Goal: Task Accomplishment & Management: Use online tool/utility

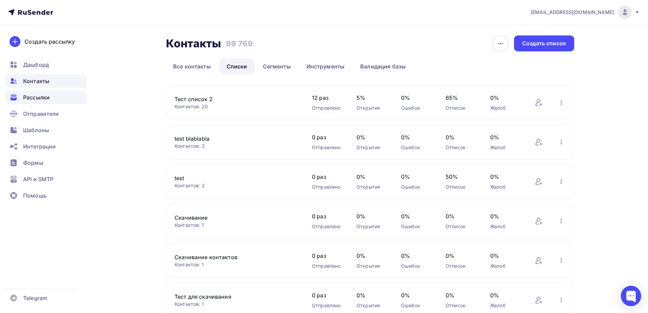
click at [45, 100] on span "Рассылки" at bounding box center [36, 97] width 27 height 8
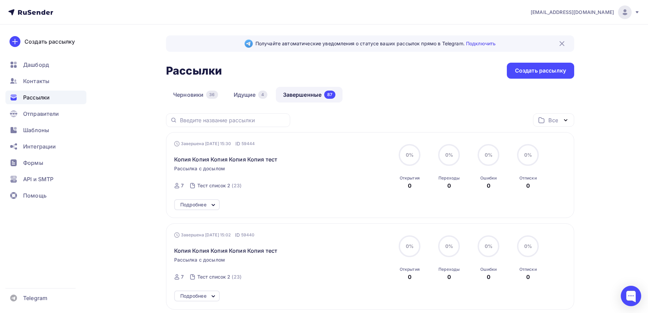
click at [210, 206] on icon at bounding box center [213, 205] width 8 height 8
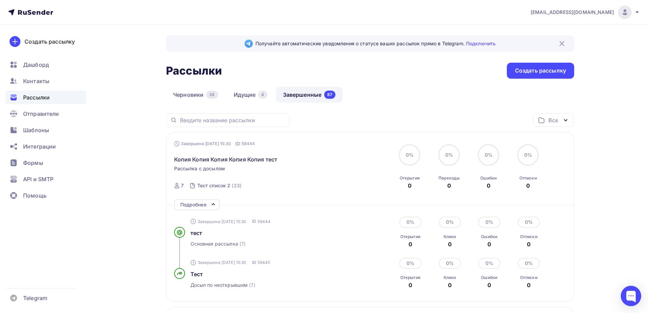
click at [210, 206] on div "Подробнее" at bounding box center [197, 204] width 46 height 11
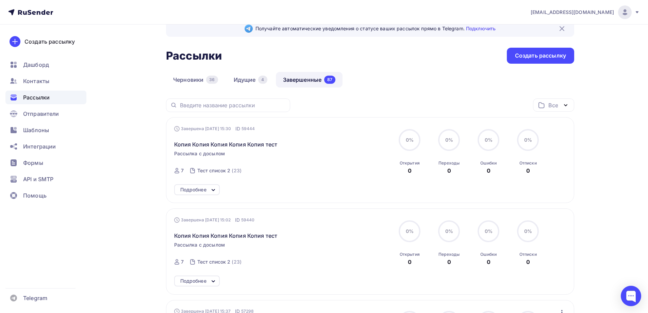
scroll to position [68, 0]
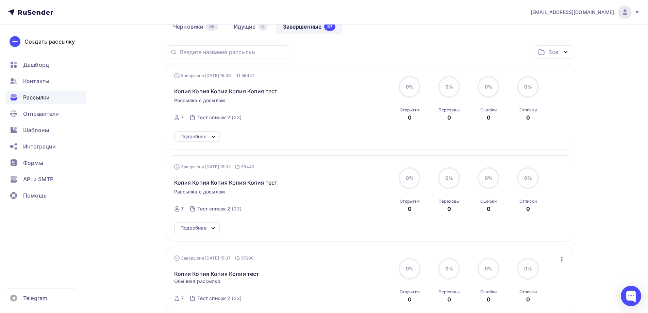
click at [191, 226] on div "Подробнее" at bounding box center [193, 228] width 26 height 8
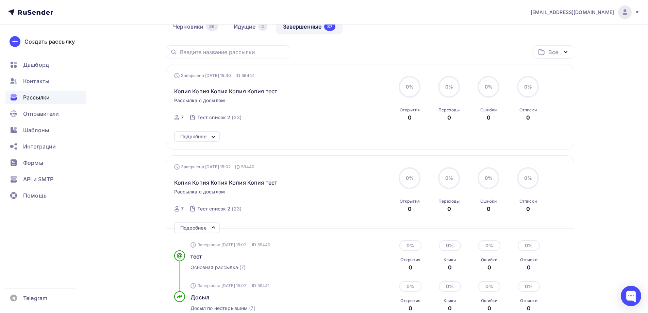
click at [191, 226] on div "Подробнее" at bounding box center [193, 228] width 26 height 8
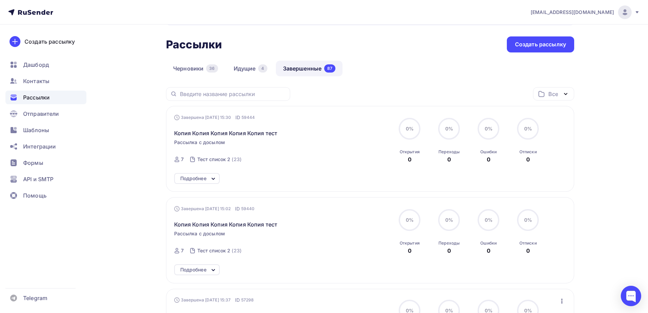
scroll to position [136, 0]
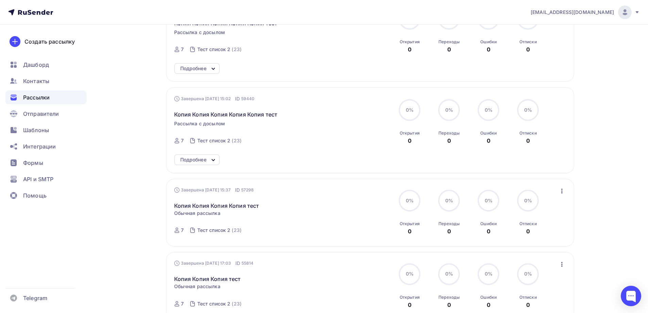
click at [563, 186] on div "Завершена [DATE] 15:37 ID 57298 Копия Копия Копия Копия тест Статистика Обзор р…" at bounding box center [370, 213] width 408 height 68
click at [562, 193] on icon "button" at bounding box center [562, 191] width 1 height 5
click at [520, 232] on div "Копировать в новую" at bounding box center [531, 236] width 70 height 8
drag, startPoint x: 562, startPoint y: 190, endPoint x: 493, endPoint y: 185, distance: 69.3
click at [493, 185] on div "Завершена [DATE] 15:37 ID 57298 Копия Копия Копия Копия тест Статистика Обзор р…" at bounding box center [370, 213] width 408 height 68
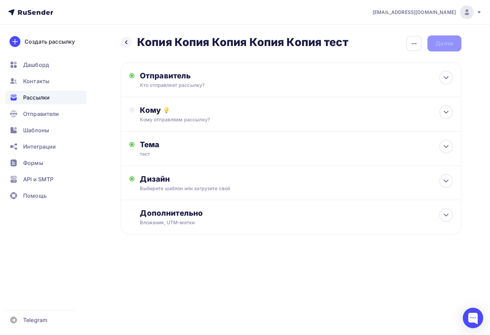
click at [198, 127] on div "Кому Кому отправляем рассылку? Списки получателей Выберите список Все списки id…" at bounding box center [291, 114] width 341 height 34
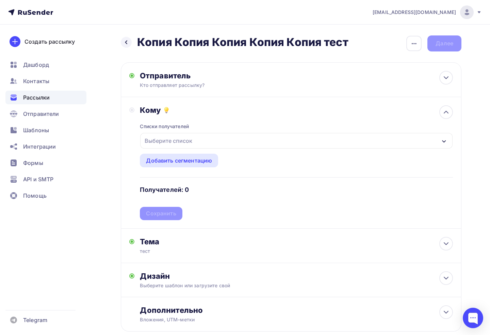
click at [166, 145] on div "Выберите список" at bounding box center [168, 140] width 53 height 12
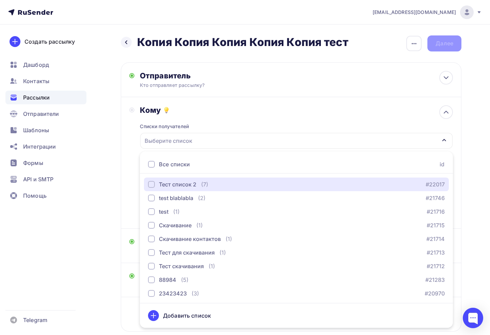
click at [179, 185] on div "Тест список 2" at bounding box center [177, 184] width 37 height 8
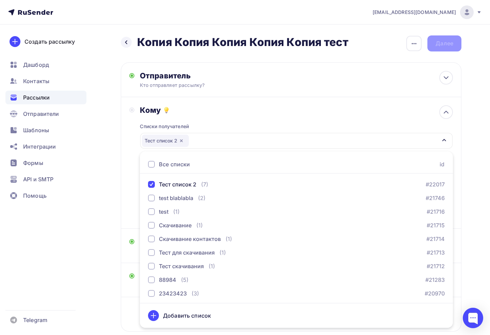
click at [124, 182] on div "Кому Списки получателей Тест список 2 Все списки id Тест список 2 (7) #22017 te…" at bounding box center [291, 162] width 341 height 131
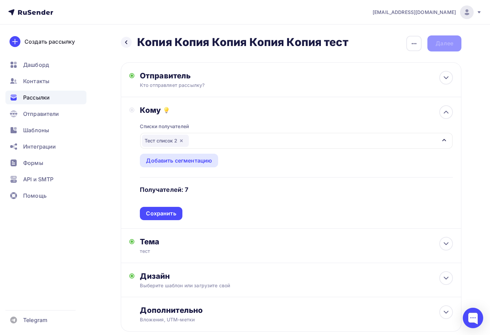
click at [160, 215] on div "Сохранить" at bounding box center [161, 213] width 30 height 8
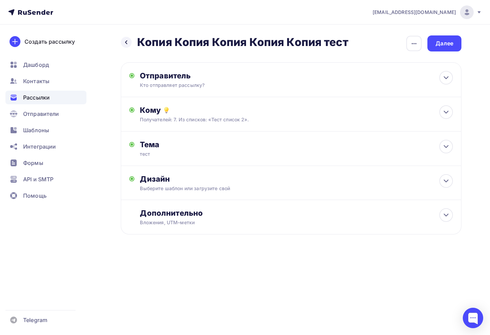
click at [440, 44] on div "Далее" at bounding box center [445, 43] width 18 height 8
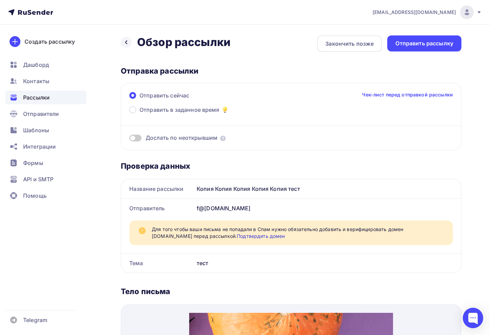
click at [338, 44] on div "Закончить позже" at bounding box center [349, 43] width 48 height 8
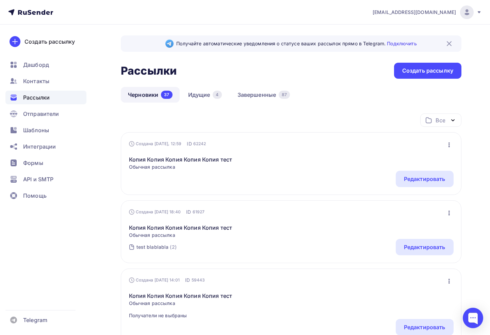
click at [431, 179] on div "Редактировать" at bounding box center [425, 179] width 42 height 8
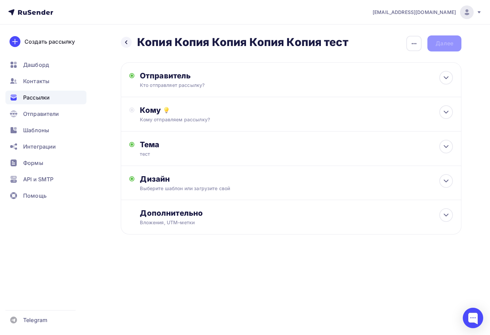
click at [214, 125] on div "Кому Кому отправляем рассылку? Списки получателей Выберите список Все списки id…" at bounding box center [291, 114] width 341 height 34
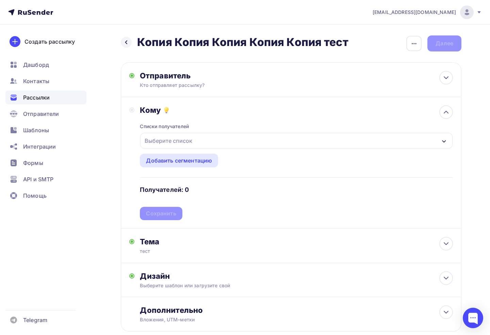
click at [164, 146] on div "Выберите список" at bounding box center [168, 140] width 53 height 12
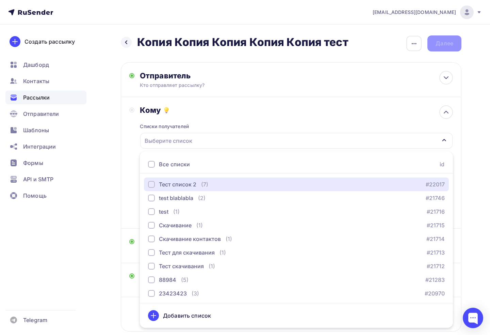
click at [177, 186] on div "Тест список 2" at bounding box center [177, 184] width 37 height 8
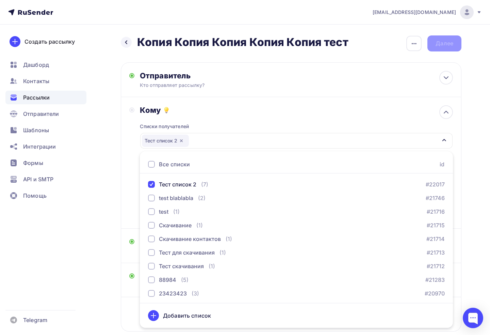
click at [127, 196] on div "Кому Списки получателей Тест список 2 Все списки id Тест список 2 (7) #22017 te…" at bounding box center [291, 162] width 341 height 131
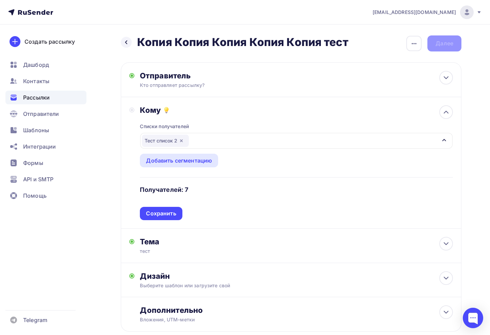
click at [170, 217] on div "Сохранить" at bounding box center [161, 213] width 30 height 8
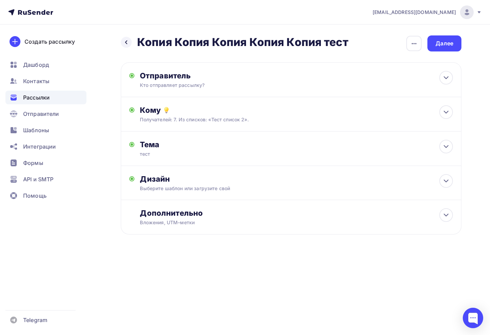
click at [443, 44] on div "Далее" at bounding box center [445, 43] width 18 height 8
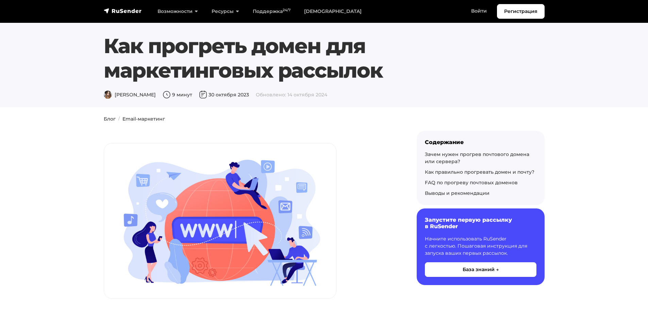
click at [72, 71] on section "Как прогреть домен для маркетинговых рассылок Дарья Л. 9 минут 30 октября 2023 …" at bounding box center [324, 53] width 648 height 107
